Goal: Information Seeking & Learning: Learn about a topic

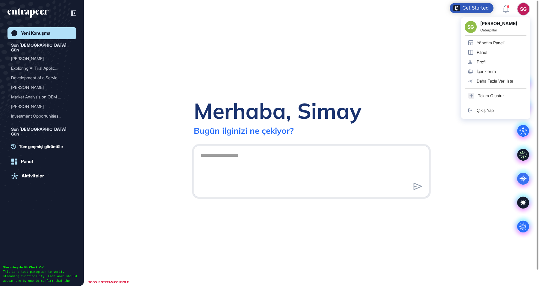
click at [497, 42] on div "Yönetim Paneli" at bounding box center [491, 42] width 28 height 5
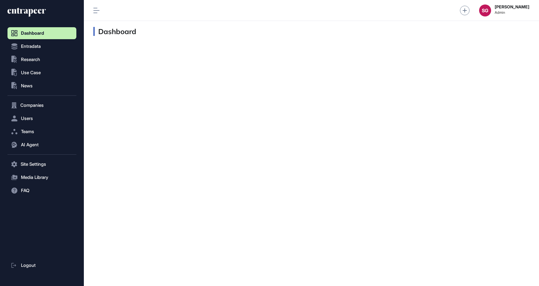
scroll to position [0, 0]
click at [44, 158] on button ".st0{fill:currentColor} Research" at bounding box center [41, 164] width 69 height 12
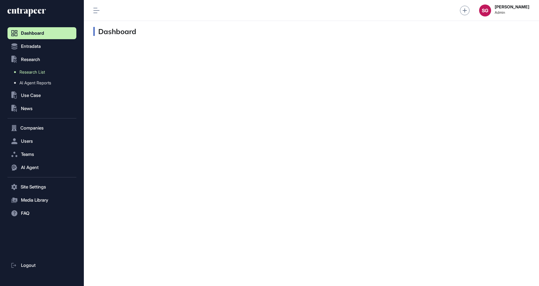
click at [40, 74] on span "Research List" at bounding box center [31, 72] width 25 height 5
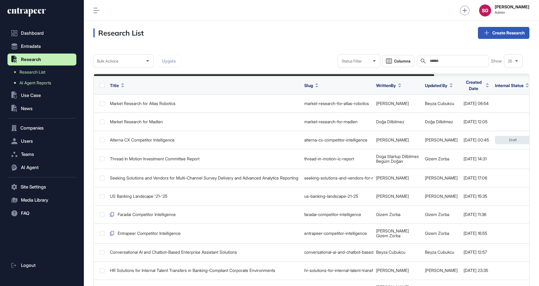
click at [40, 84] on span "AI Agent Reports" at bounding box center [35, 83] width 32 height 5
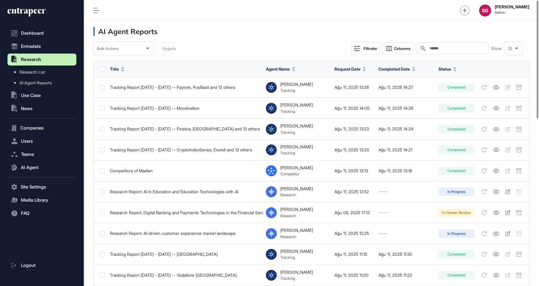
scroll to position [286, 455]
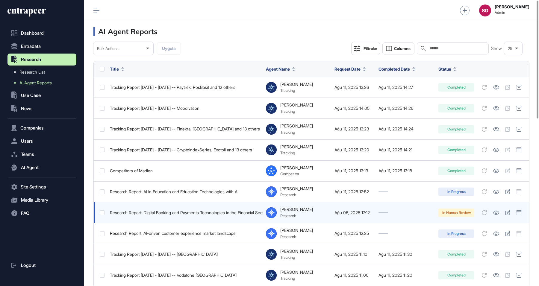
click at [497, 218] on td at bounding box center [504, 213] width 52 height 21
click at [496, 213] on icon at bounding box center [496, 213] width 6 height 4
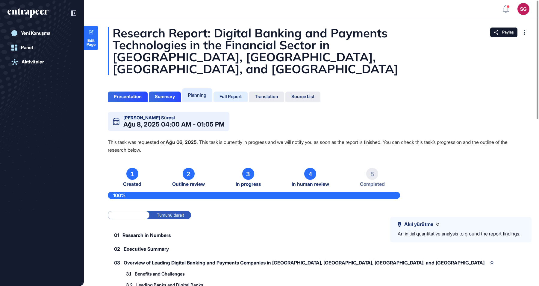
click at [230, 94] on div "Full Report" at bounding box center [231, 96] width 22 height 5
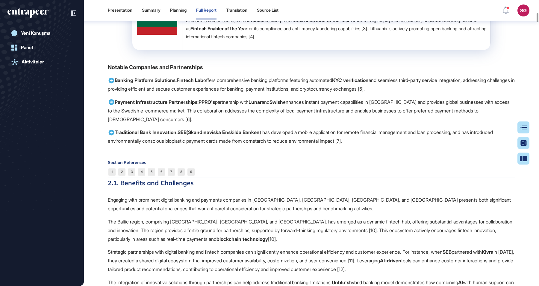
scroll to position [1552, 0]
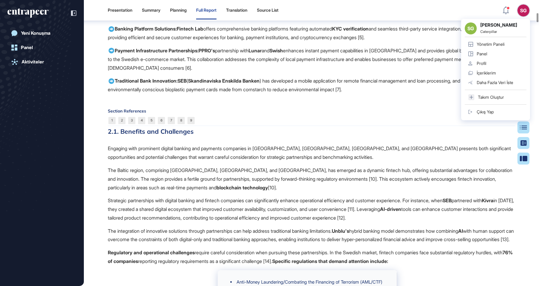
click at [260, 84] on strong "Skandinaviska Enskilda Banken" at bounding box center [224, 81] width 72 height 6
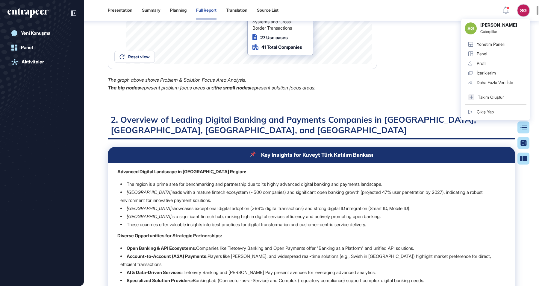
scroll to position [654, 0]
